Goal: Task Accomplishment & Management: Manage account settings

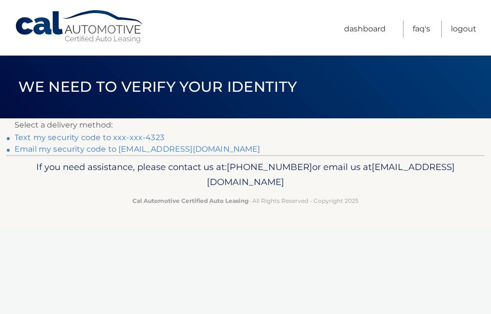
click at [89, 150] on link "Email my security code to r********@optimum.net" at bounding box center [138, 149] width 246 height 9
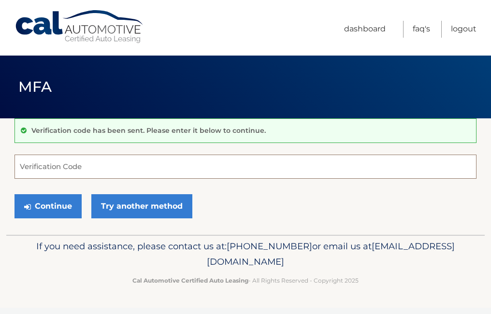
click at [116, 169] on input "Verification Code" at bounding box center [246, 167] width 462 height 24
type input "393901"
click at [15, 194] on button "Continue" at bounding box center [48, 206] width 67 height 24
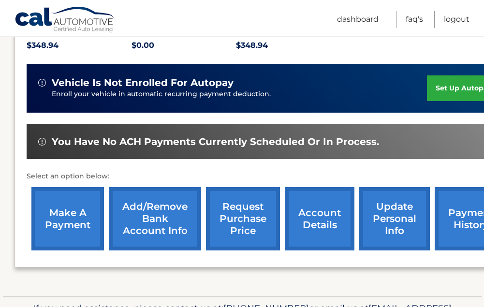
scroll to position [242, 0]
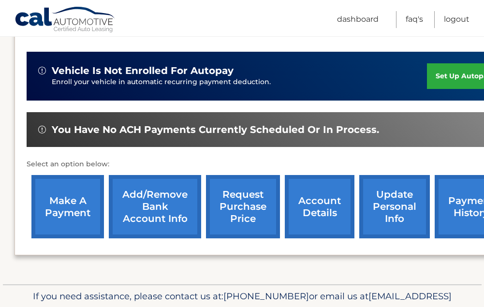
click at [450, 201] on link "payment history" at bounding box center [471, 206] width 73 height 63
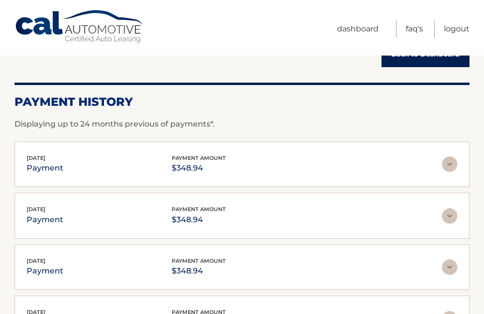
scroll to position [97, 0]
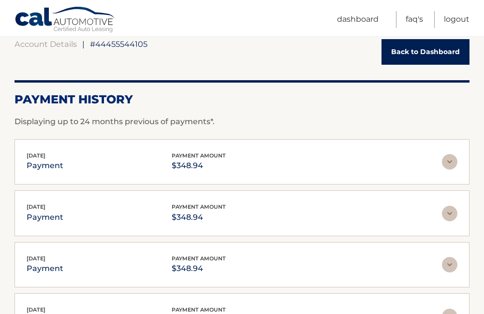
click at [447, 166] on img at bounding box center [449, 161] width 15 height 15
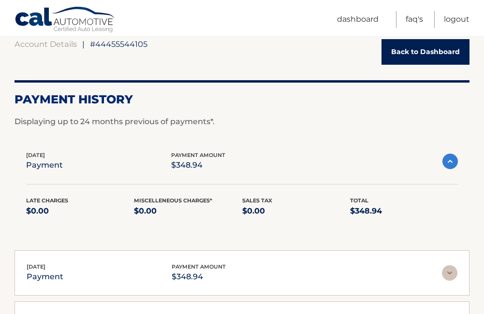
click at [447, 164] on img at bounding box center [449, 161] width 15 height 15
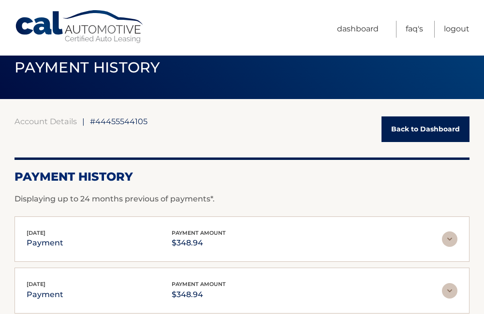
scroll to position [0, 0]
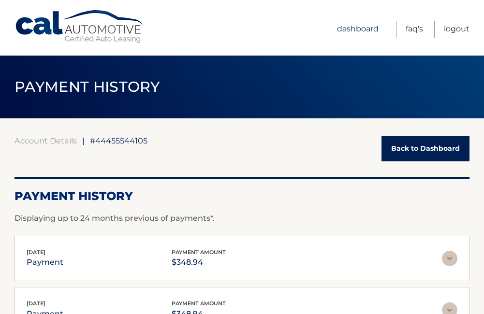
click at [354, 30] on link "Dashboard" at bounding box center [358, 29] width 42 height 17
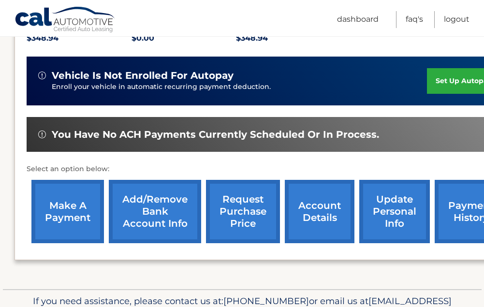
scroll to position [242, 0]
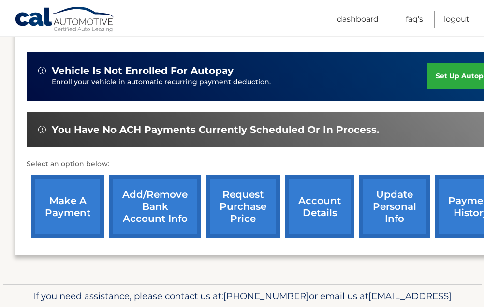
click at [308, 189] on link "account details" at bounding box center [320, 206] width 70 height 63
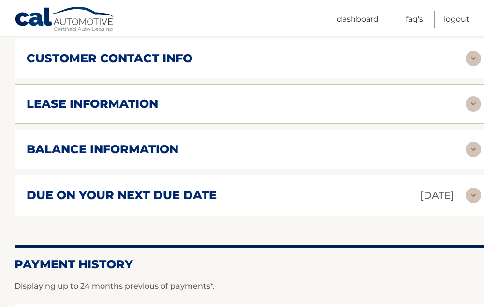
scroll to position [532, 0]
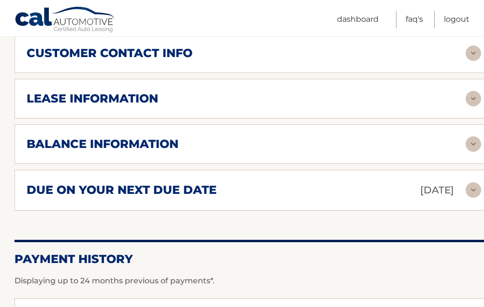
click at [470, 182] on img at bounding box center [473, 189] width 15 height 15
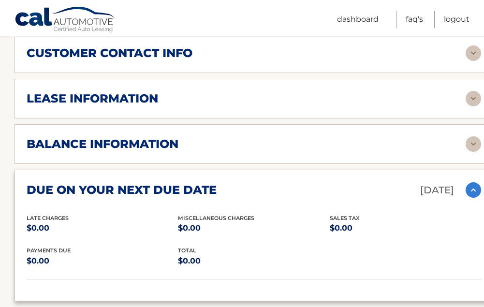
drag, startPoint x: 469, startPoint y: 177, endPoint x: 469, endPoint y: 159, distance: 18.4
click at [470, 182] on img at bounding box center [473, 189] width 15 height 15
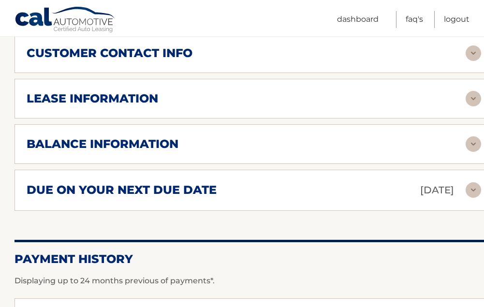
click at [471, 136] on img at bounding box center [473, 143] width 15 height 15
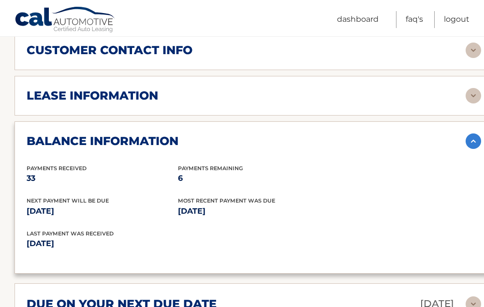
scroll to position [530, 0]
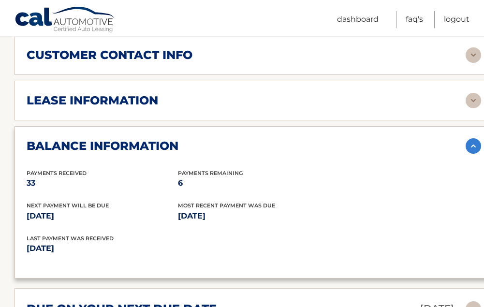
click at [470, 138] on img at bounding box center [473, 145] width 15 height 15
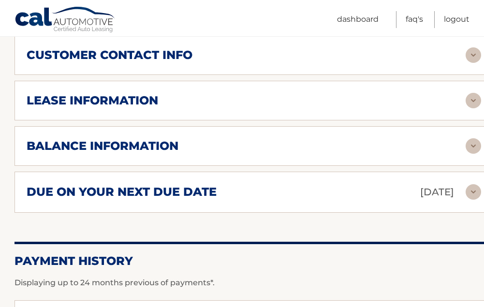
click at [473, 93] on img at bounding box center [473, 100] width 15 height 15
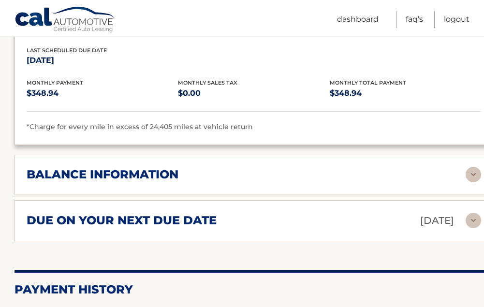
scroll to position [691, 0]
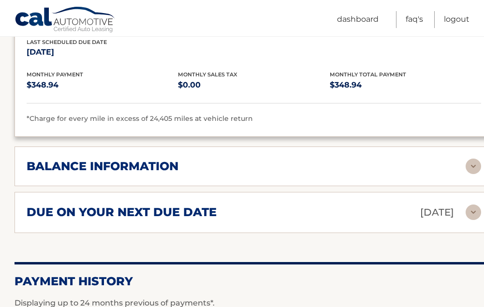
click at [474, 159] on img at bounding box center [473, 166] width 15 height 15
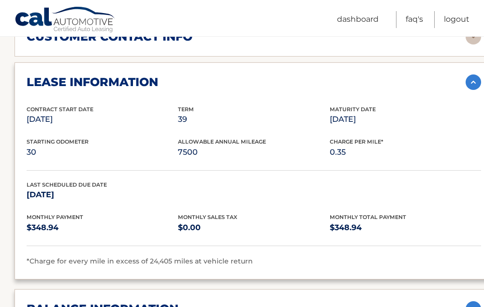
scroll to position [546, 0]
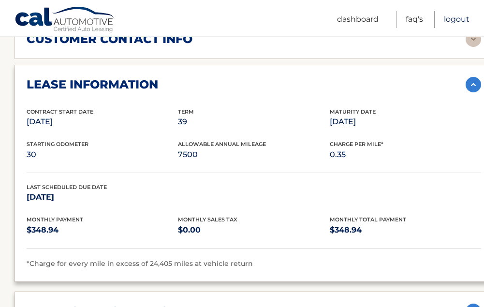
click at [456, 17] on link "Logout" at bounding box center [457, 19] width 26 height 17
